Goal: Task Accomplishment & Management: Use online tool/utility

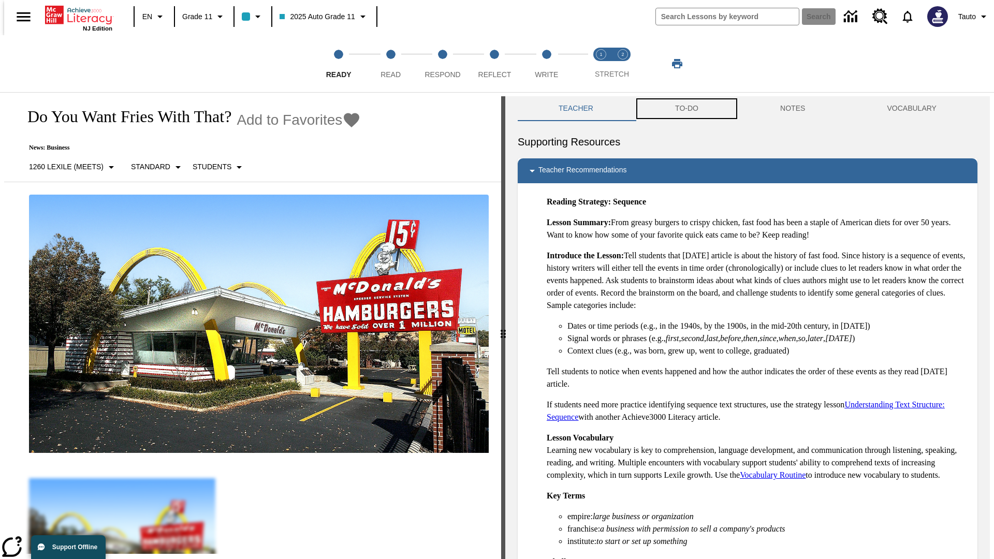
click at [686, 109] on button "TO-DO" at bounding box center [686, 108] width 105 height 25
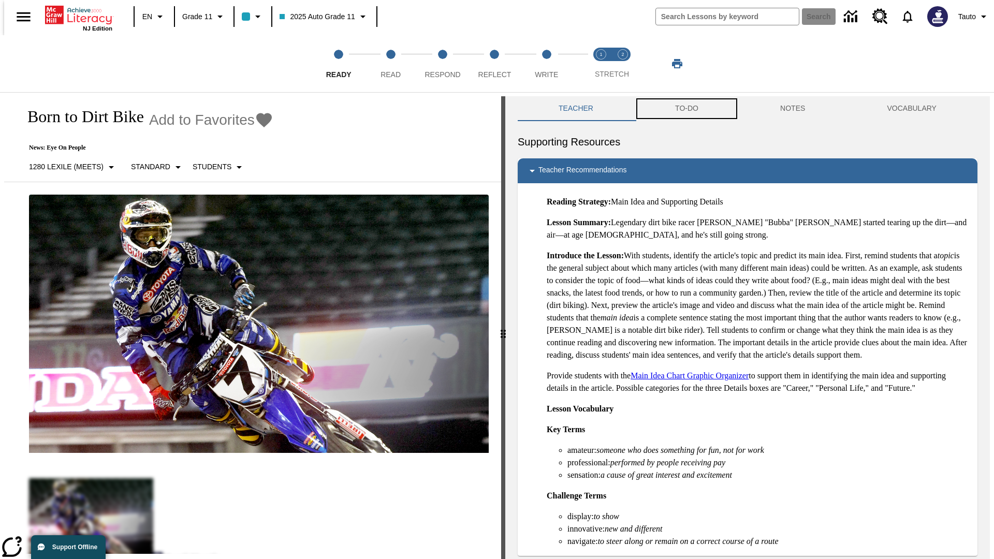
click at [686, 109] on button "TO-DO" at bounding box center [686, 108] width 105 height 25
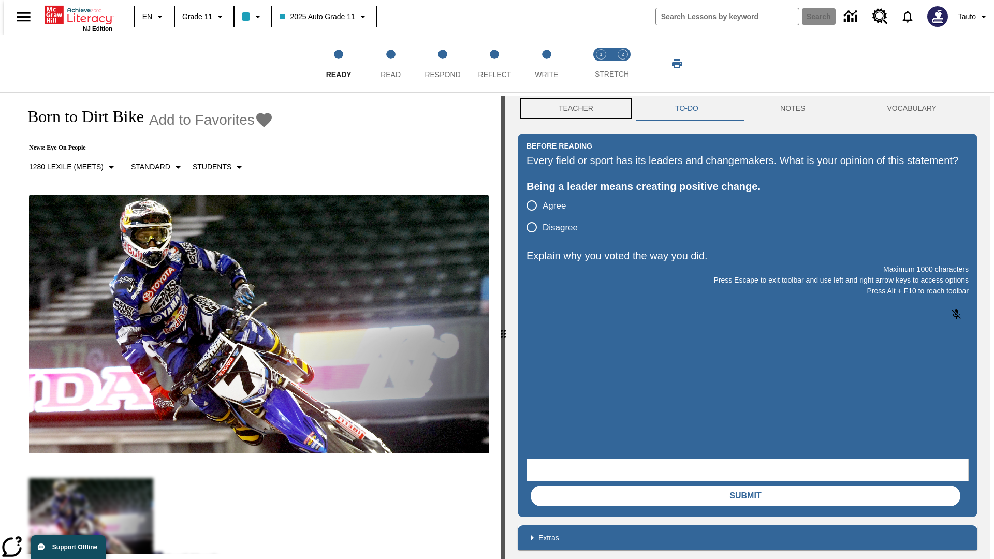
scroll to position [1, 0]
click at [573, 109] on button "Teacher" at bounding box center [576, 108] width 116 height 25
